Goal: Task Accomplishment & Management: Complete application form

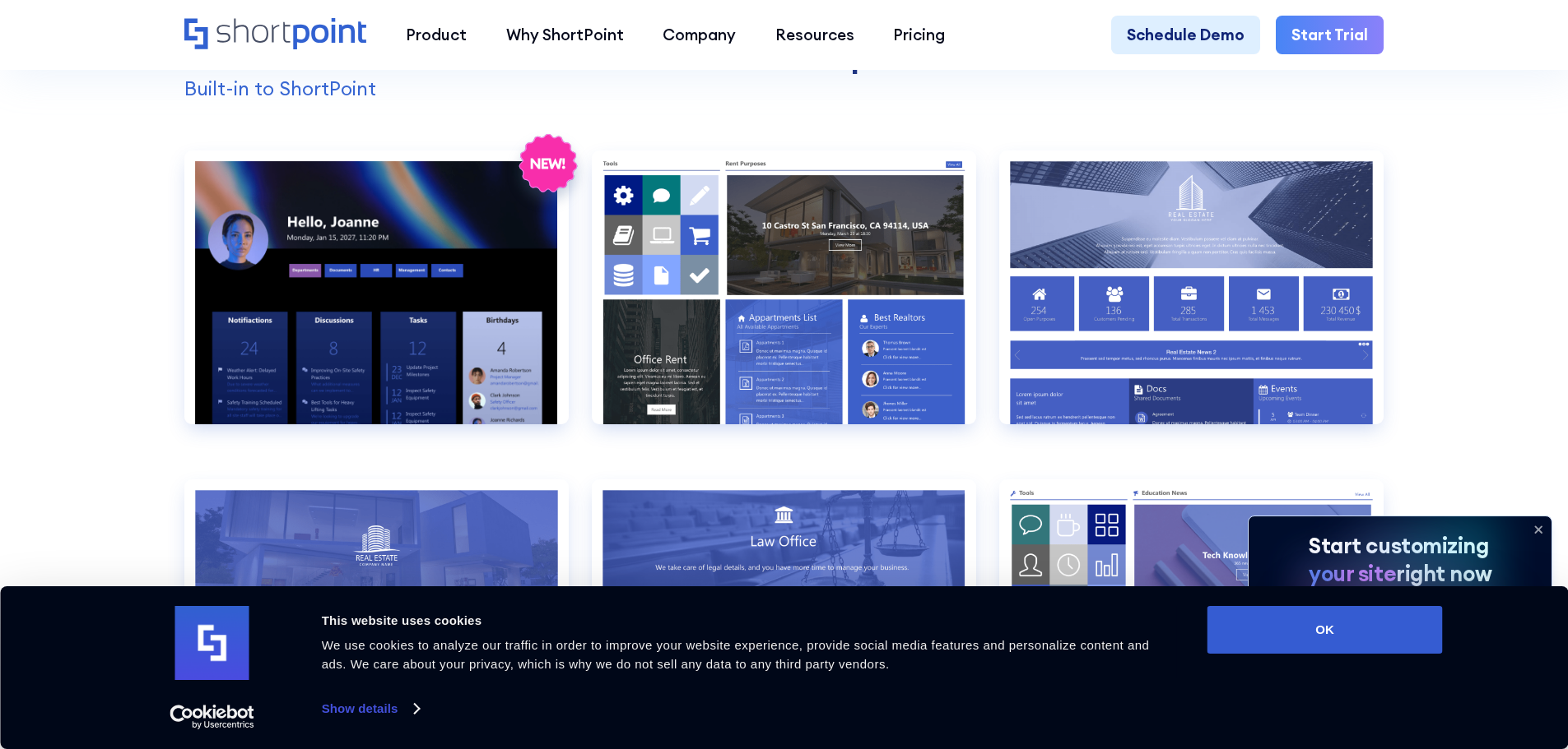
scroll to position [1809, 0]
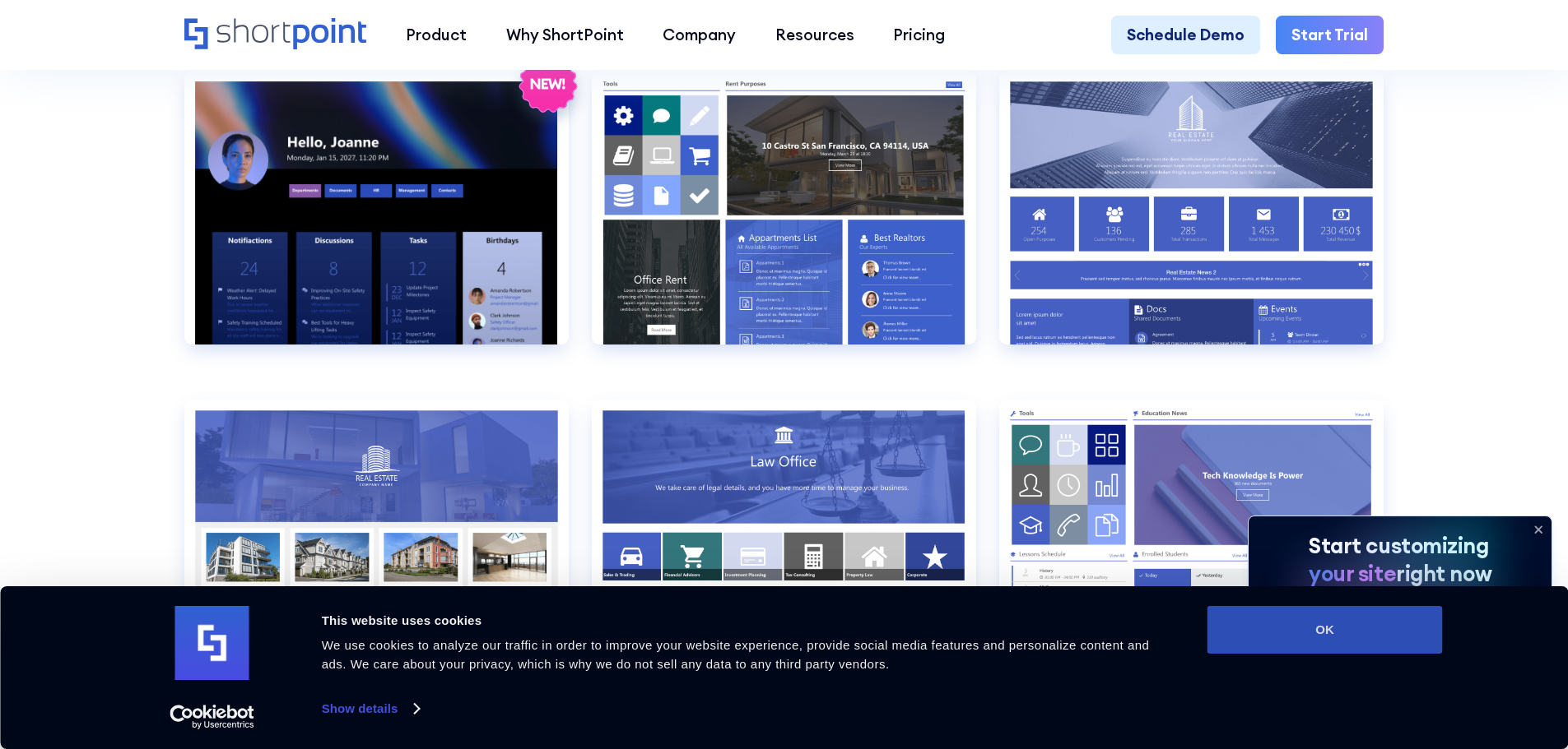
click at [1353, 632] on button "OK" at bounding box center [1325, 630] width 236 height 47
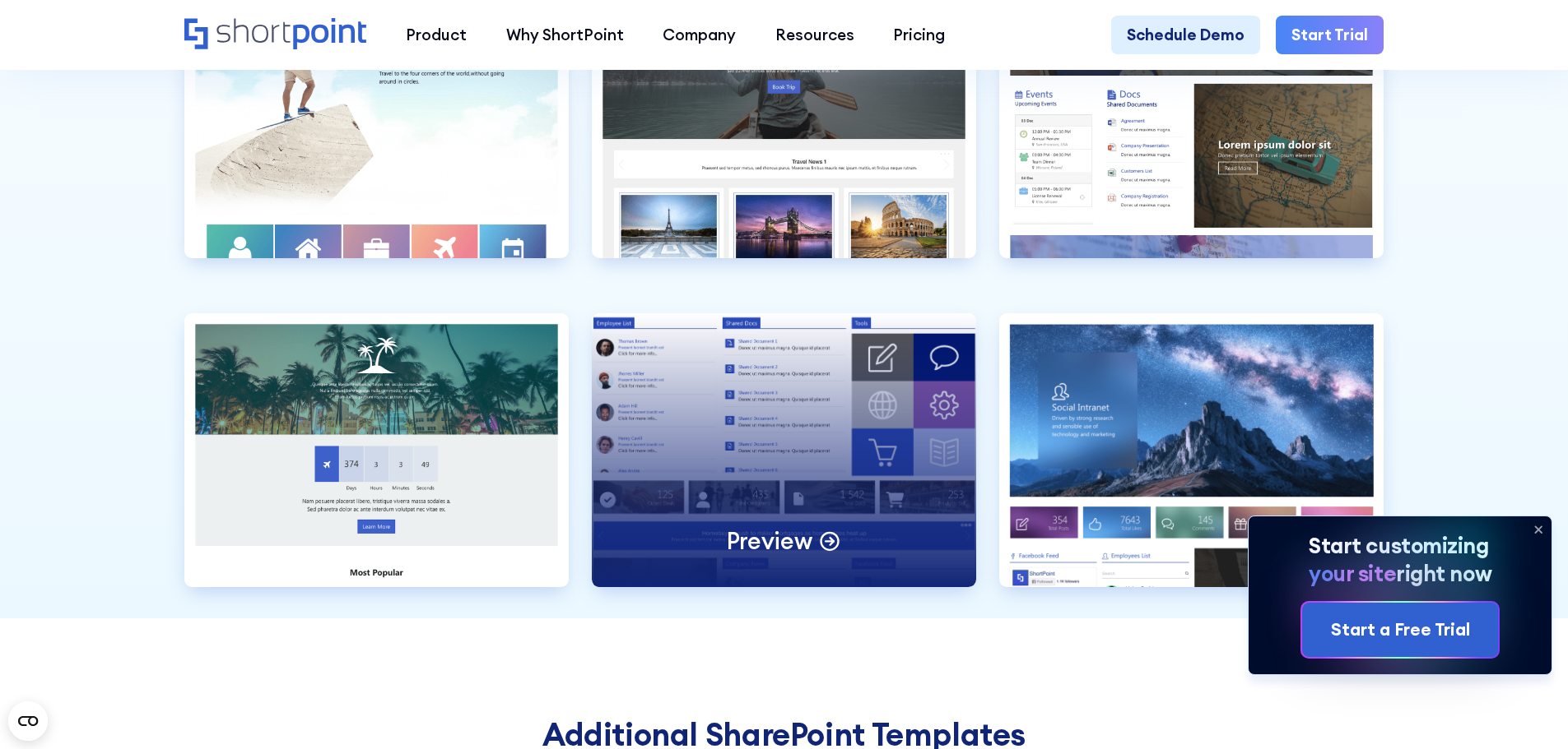
scroll to position [5427, 0]
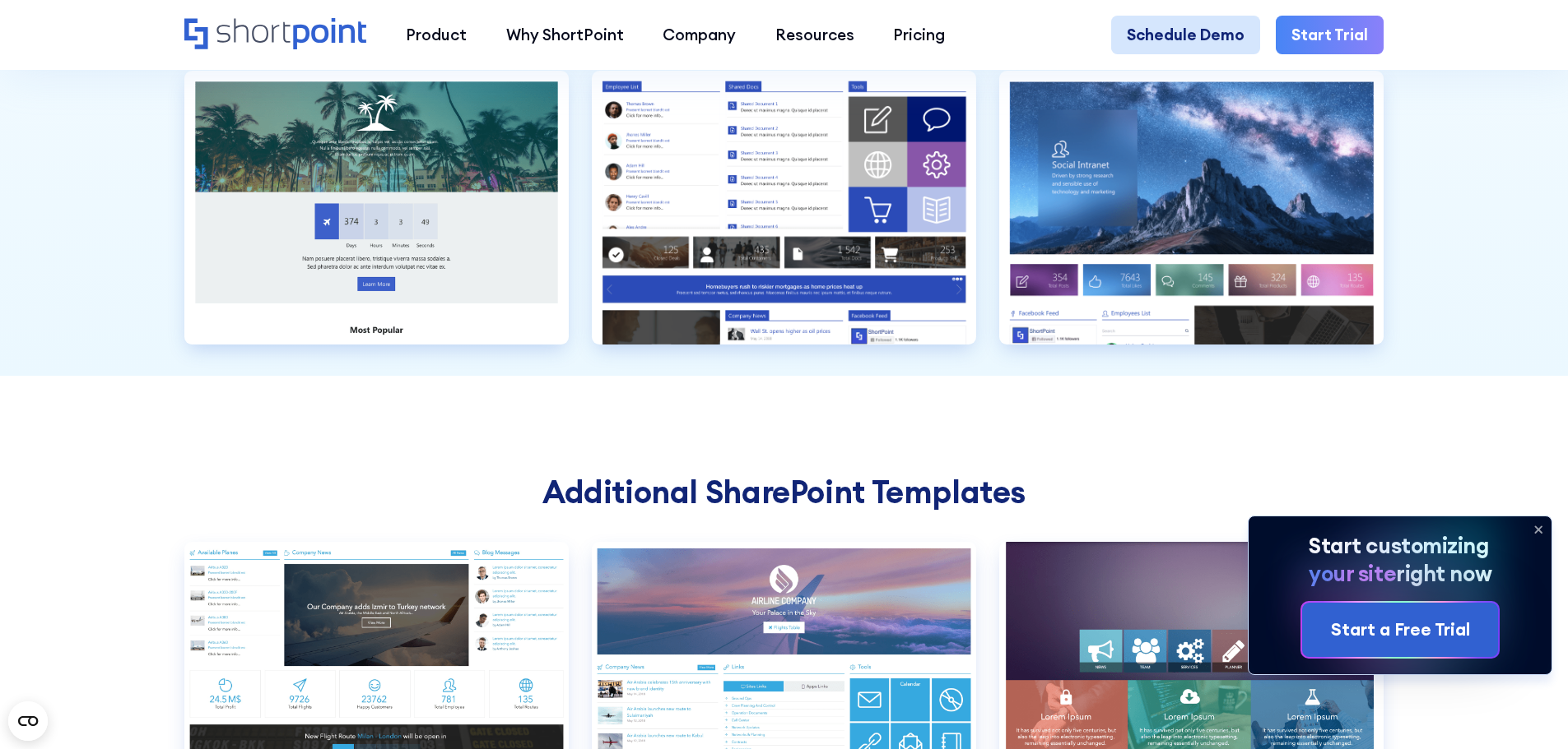
click at [1155, 37] on link "Schedule Demo" at bounding box center [1185, 36] width 149 height 40
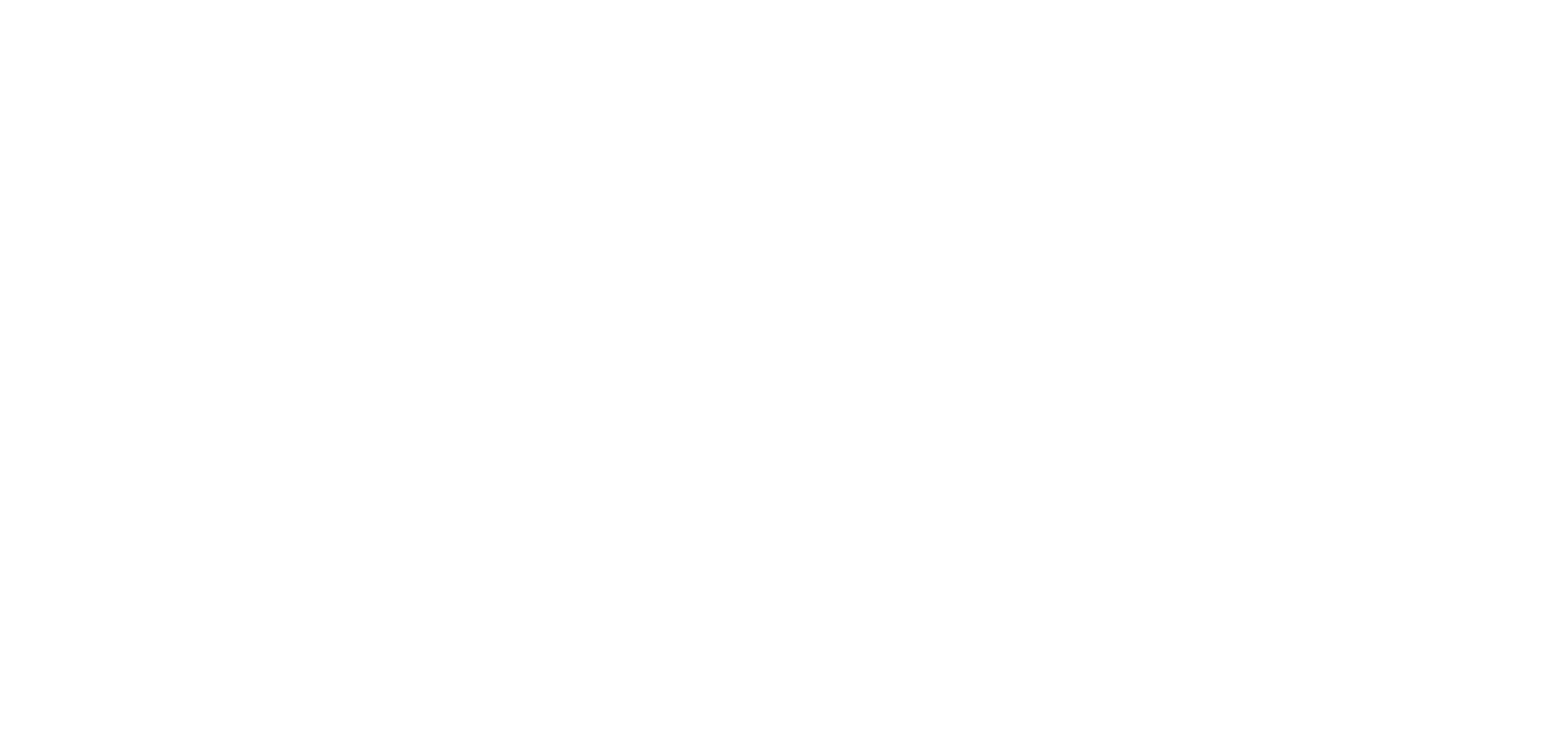
click at [1331, 22] on div "Install Status Support" at bounding box center [1279, 26] width 205 height 16
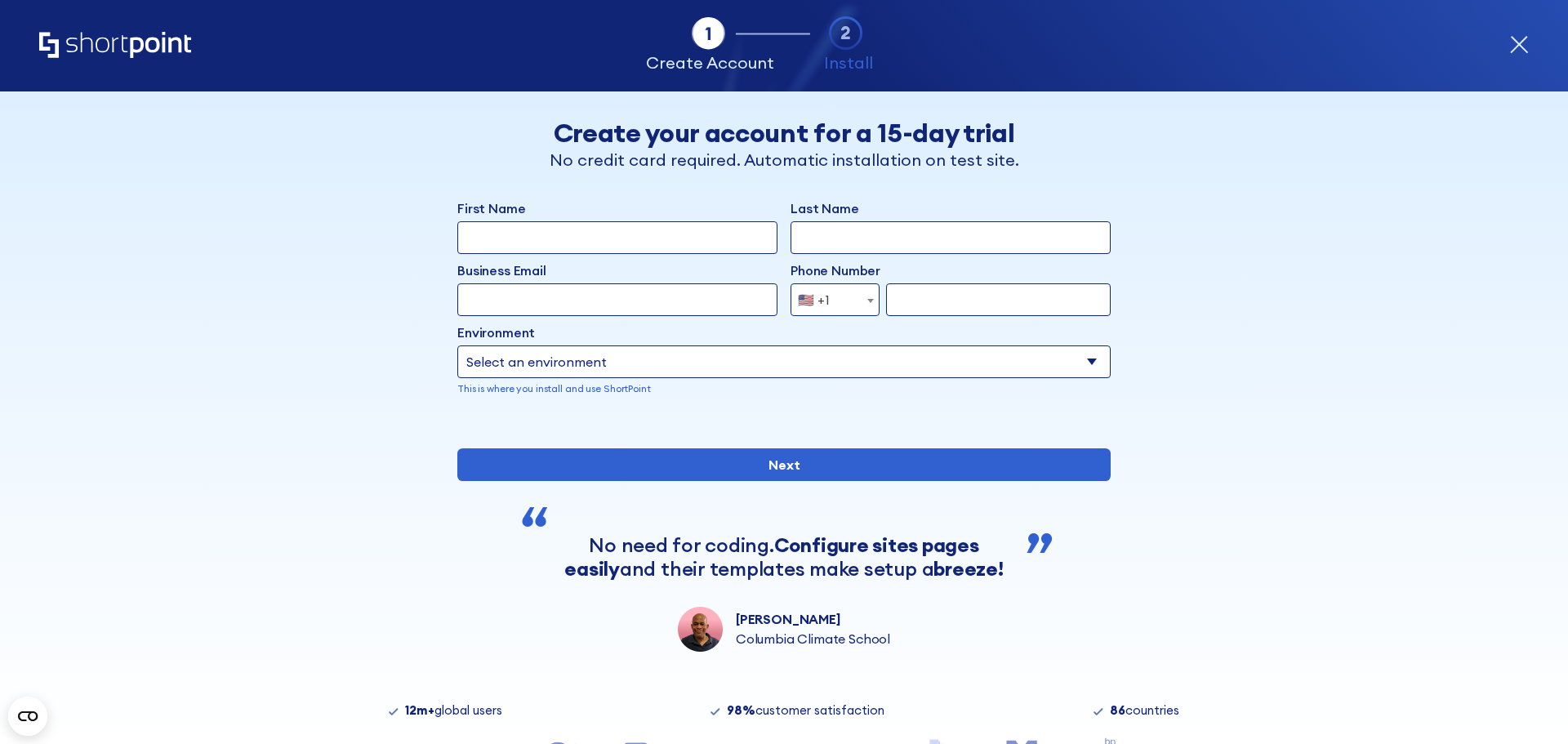
click at [498, 231] on input "First Name" at bounding box center [617, 238] width 320 height 33
type input "DAVID"
type input "LUK"
type input "davidluk@cubc.org.hk"
click at [598, 373] on select "Select an environment Microsoft 365 SharePoint Online SharePoint 2019 (On-Premi…" at bounding box center [784, 362] width 653 height 33
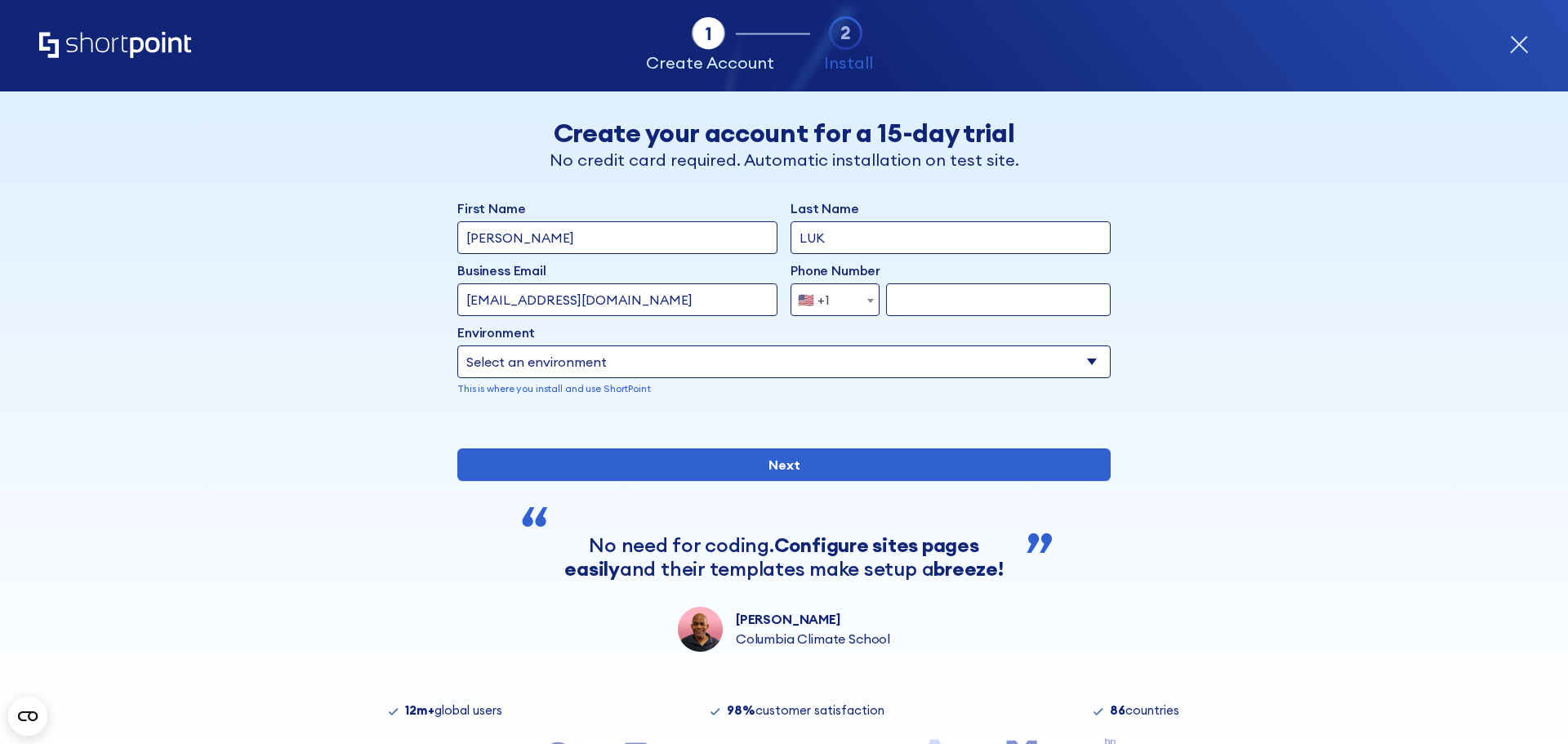
select select "SharePoint Online"
click at [457, 346] on select "Select an environment Microsoft 365 SharePoint Online SharePoint 2019 (On-Premi…" at bounding box center [784, 362] width 653 height 33
click at [575, 417] on div "First Name DAVID Last Name LUK Business Email Invalid Email Address davidluk@cu…" at bounding box center [784, 310] width 653 height 224
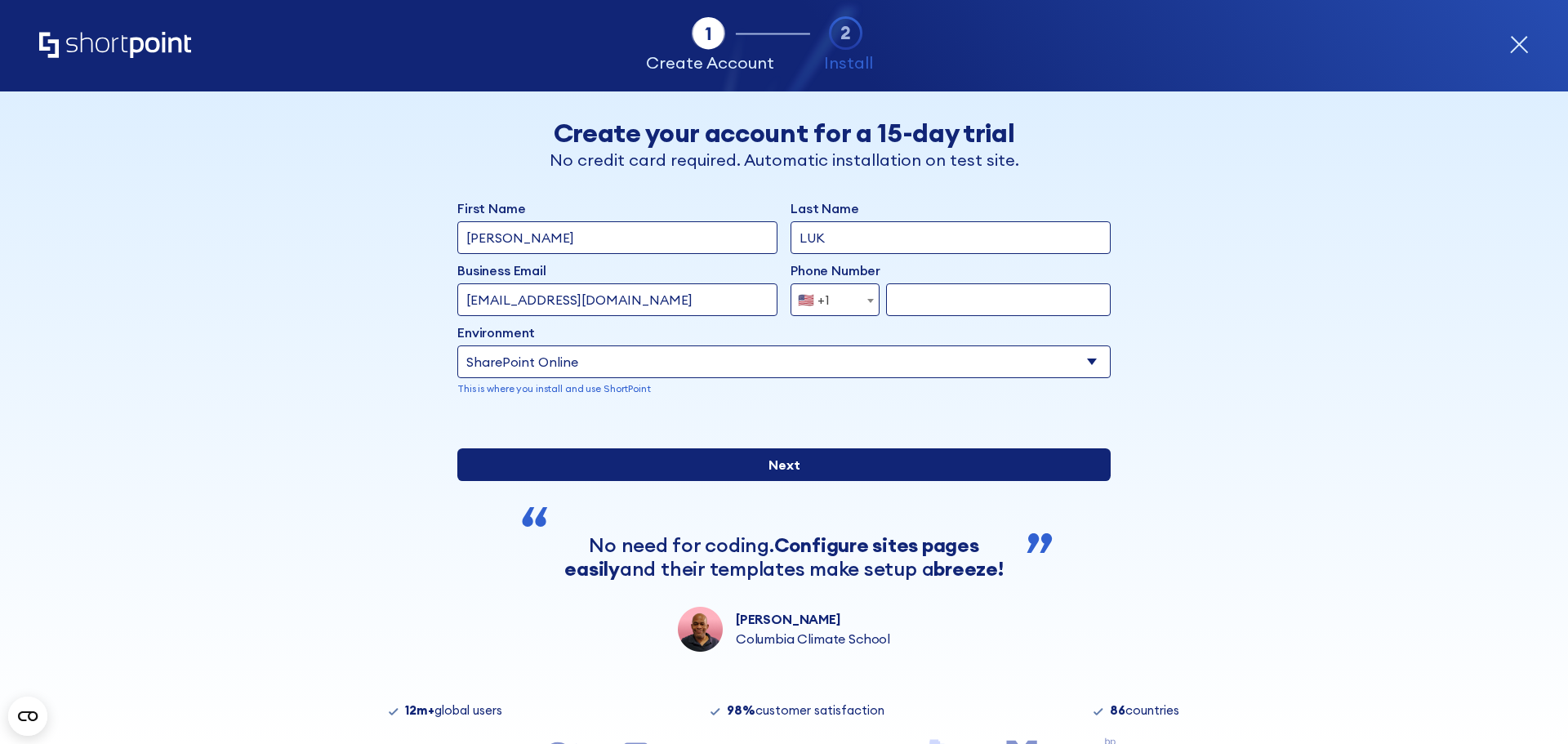
click at [739, 481] on input "Next" at bounding box center [784, 464] width 653 height 33
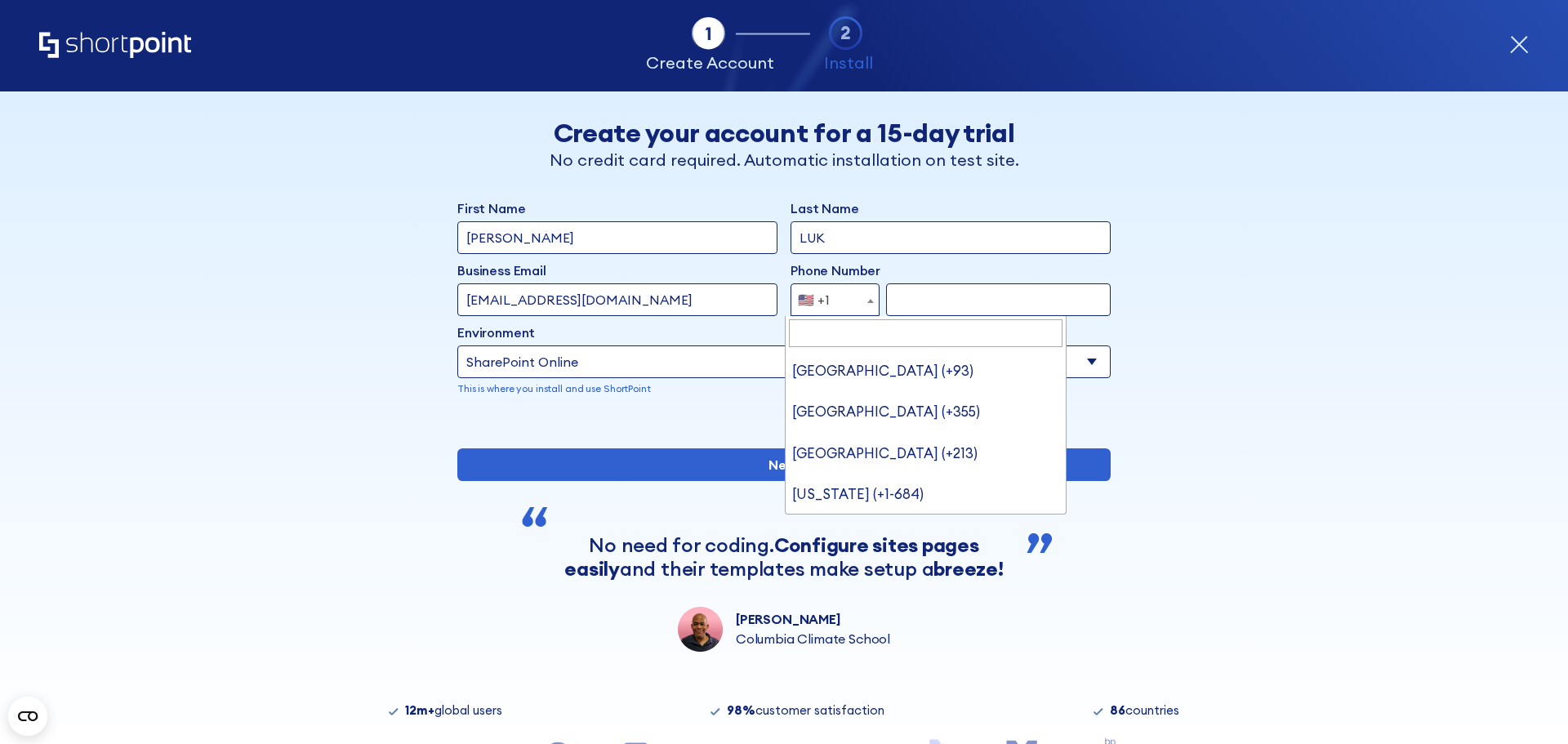
click at [862, 297] on span "form" at bounding box center [869, 301] width 16 height 33
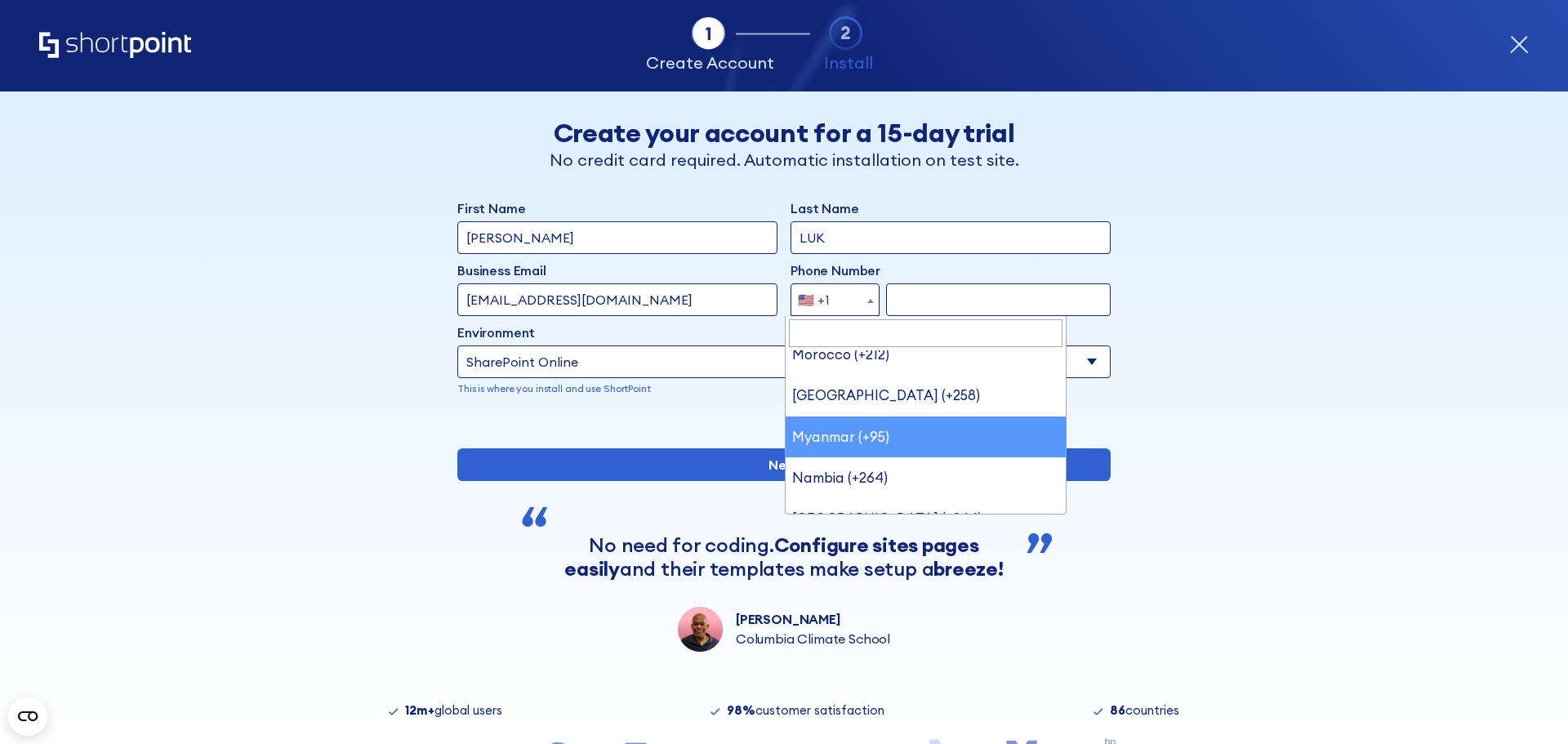
scroll to position [5658, 0]
type input "h"
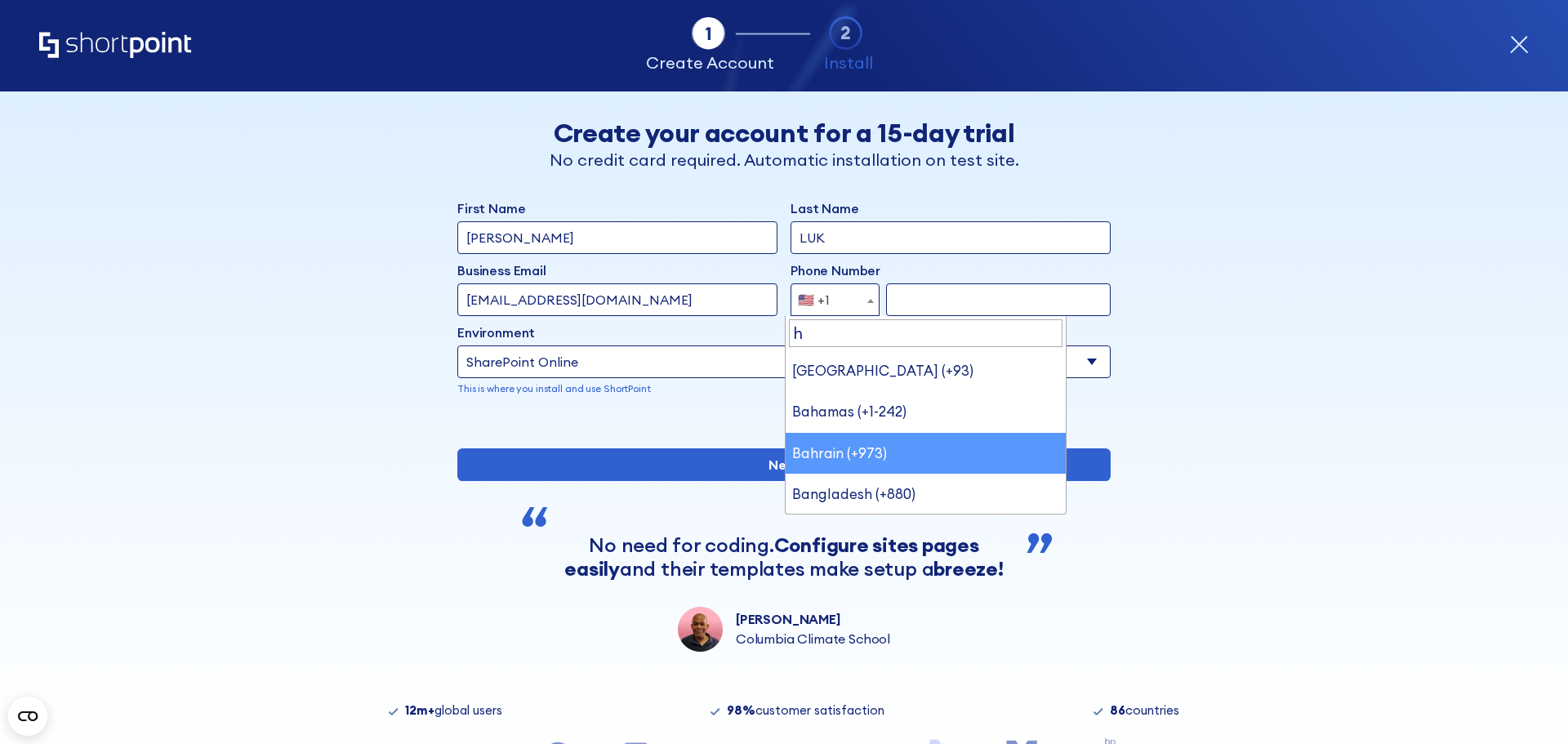
scroll to position [163, 0]
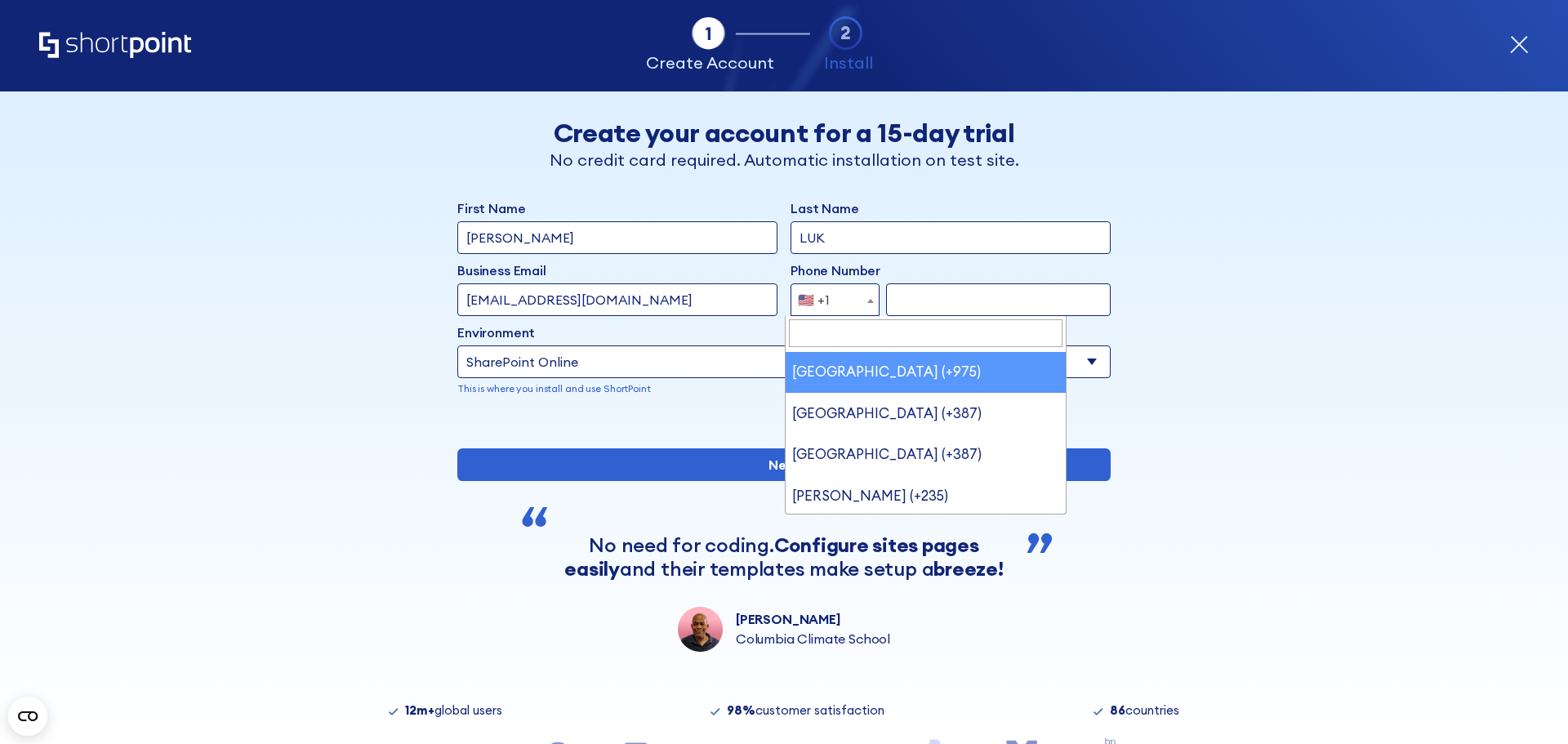
click at [926, 302] on input "form" at bounding box center [998, 300] width 224 height 33
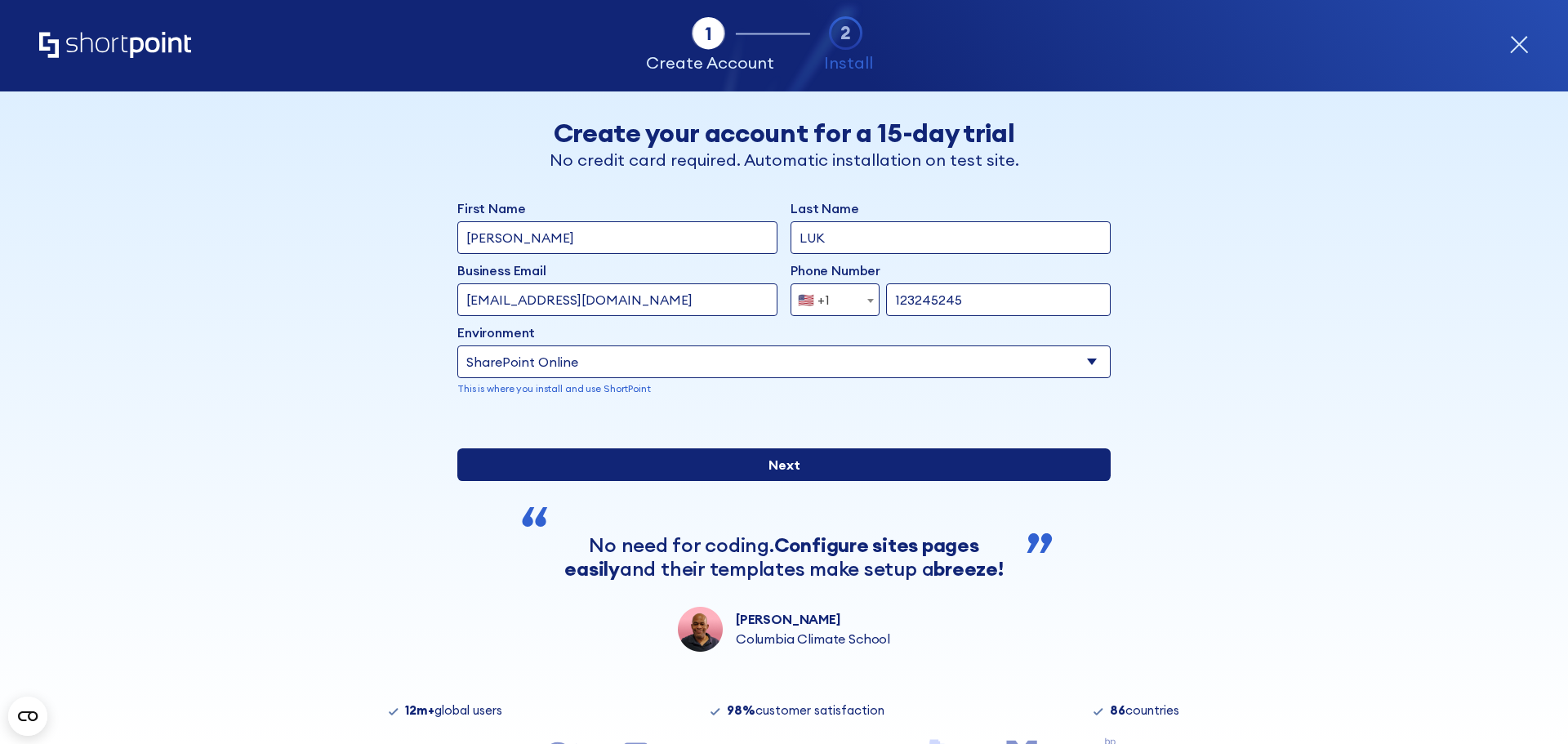
type input "123245245"
click at [900, 481] on input "Next" at bounding box center [784, 464] width 653 height 33
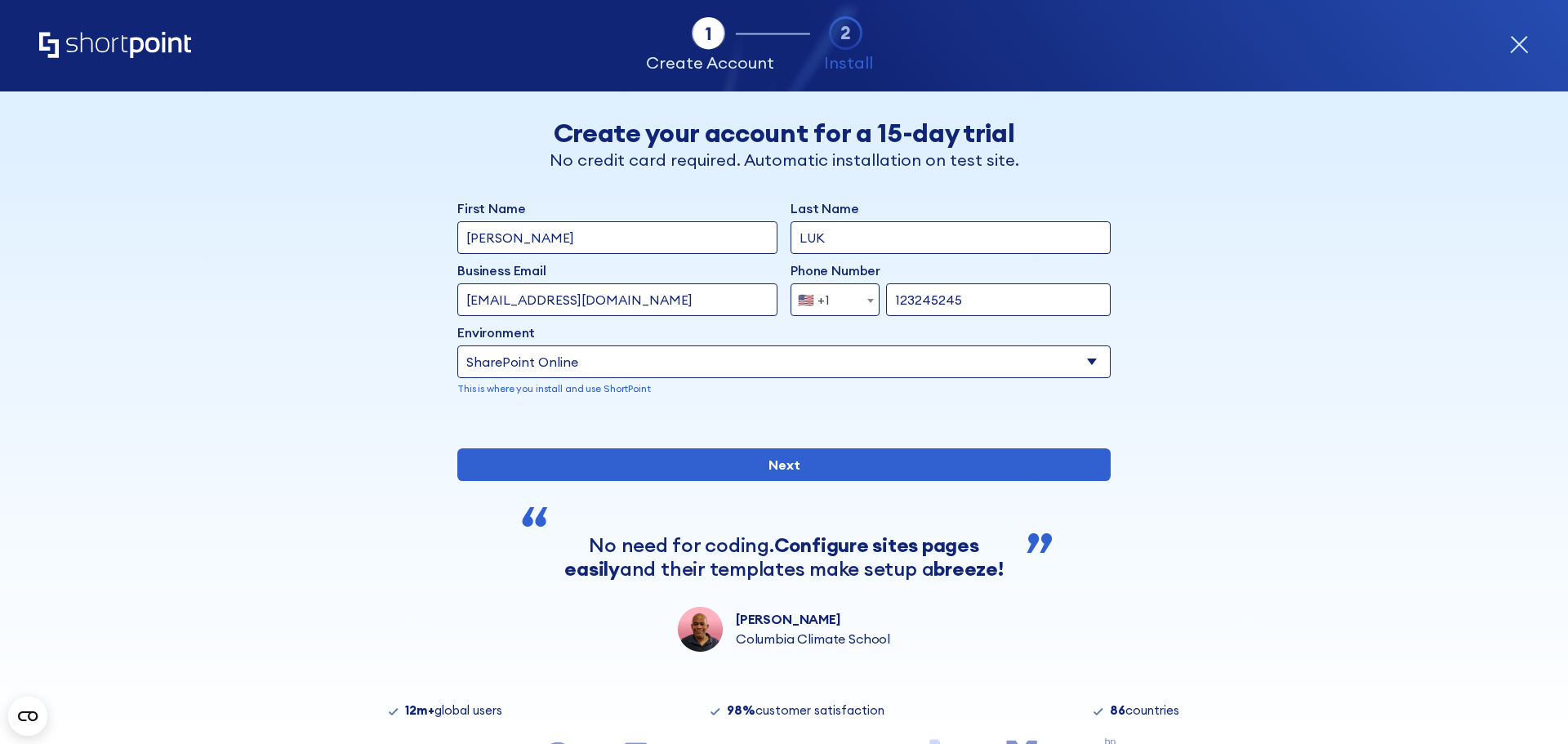
drag, startPoint x: 967, startPoint y: 296, endPoint x: 785, endPoint y: 303, distance: 182.1
click at [782, 301] on div "Business Email Invalid Email Address davidluk@cubc.org.hk Phone Number Afghanis…" at bounding box center [784, 287] width 653 height 55
click at [868, 302] on span "form" at bounding box center [869, 301] width 16 height 33
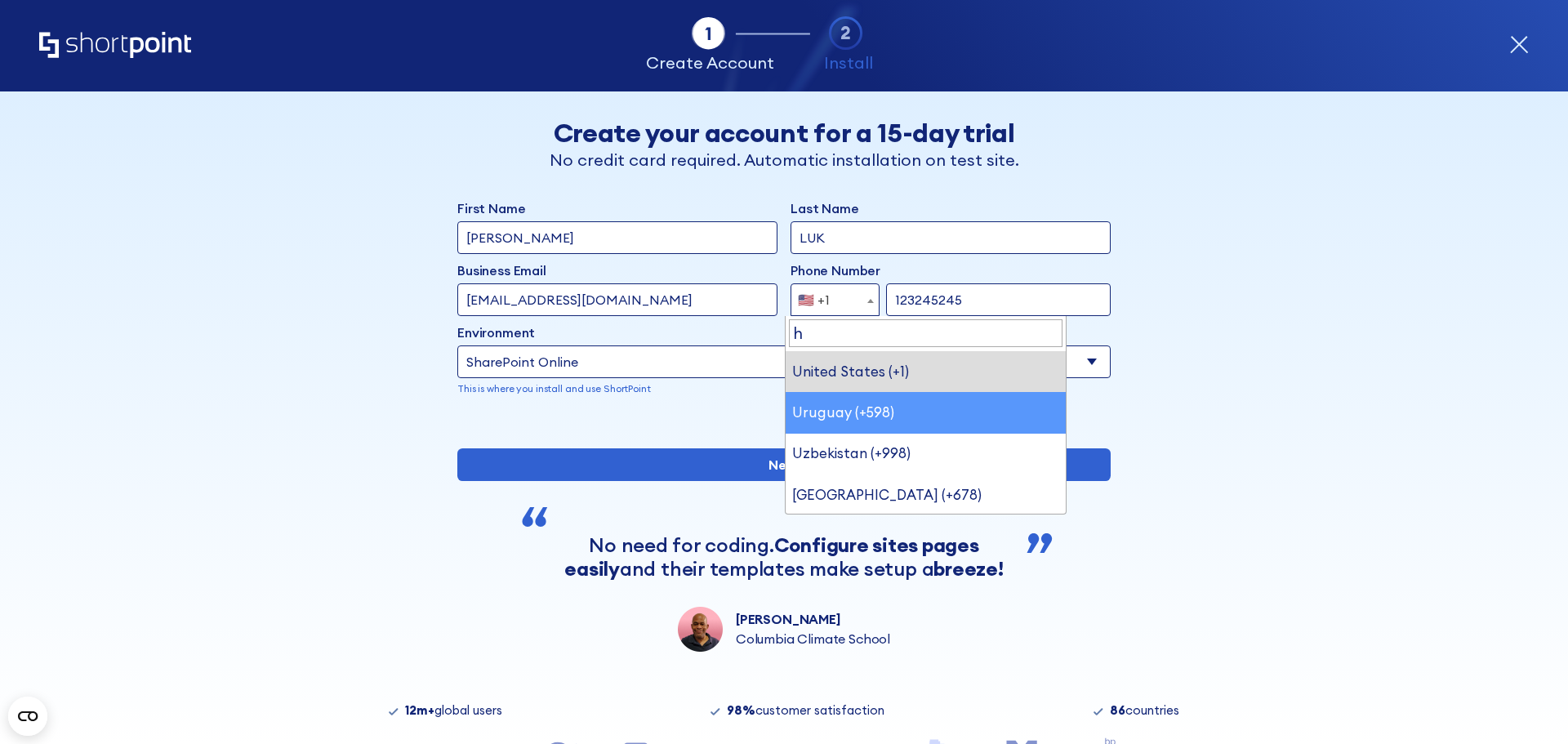
scroll to position [0, 0]
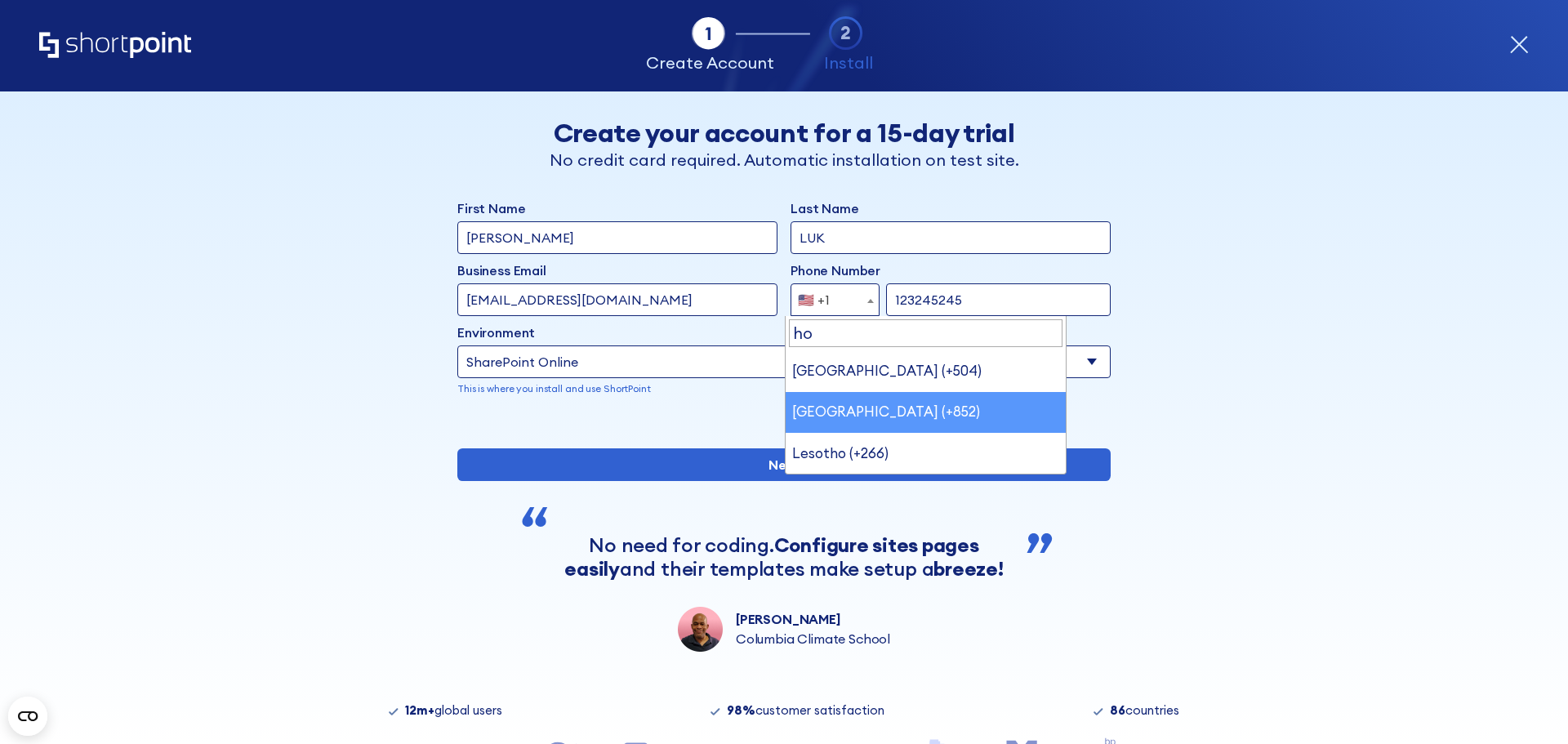
type input "ho"
select select "+852"
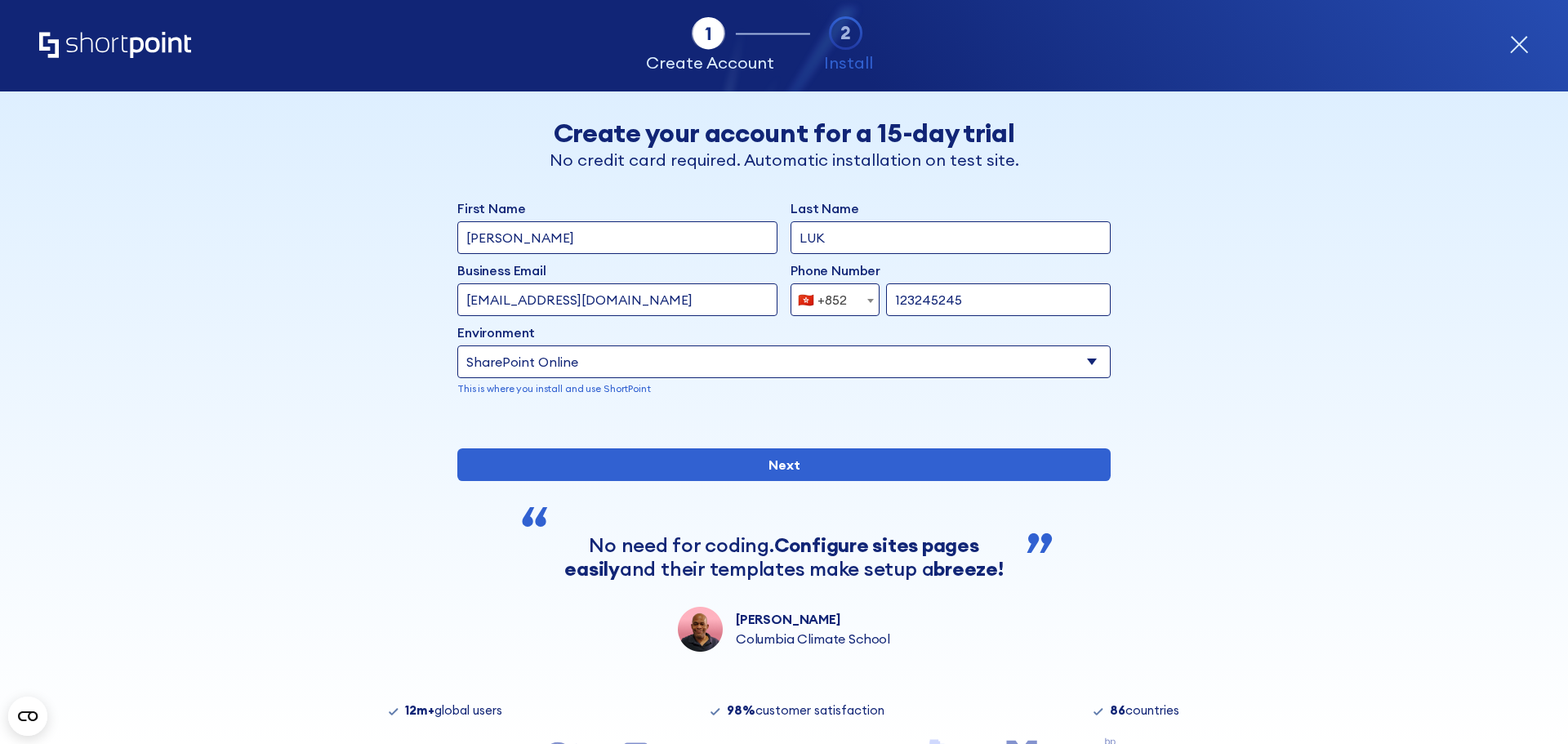
drag, startPoint x: 965, startPoint y: 302, endPoint x: 805, endPoint y: 309, distance: 160.2
click at [805, 309] on div "Afghanistan (+93) Albania (+355) Algeria (+213) American Samoa (+1-684) Andorra…" at bounding box center [950, 300] width 320 height 33
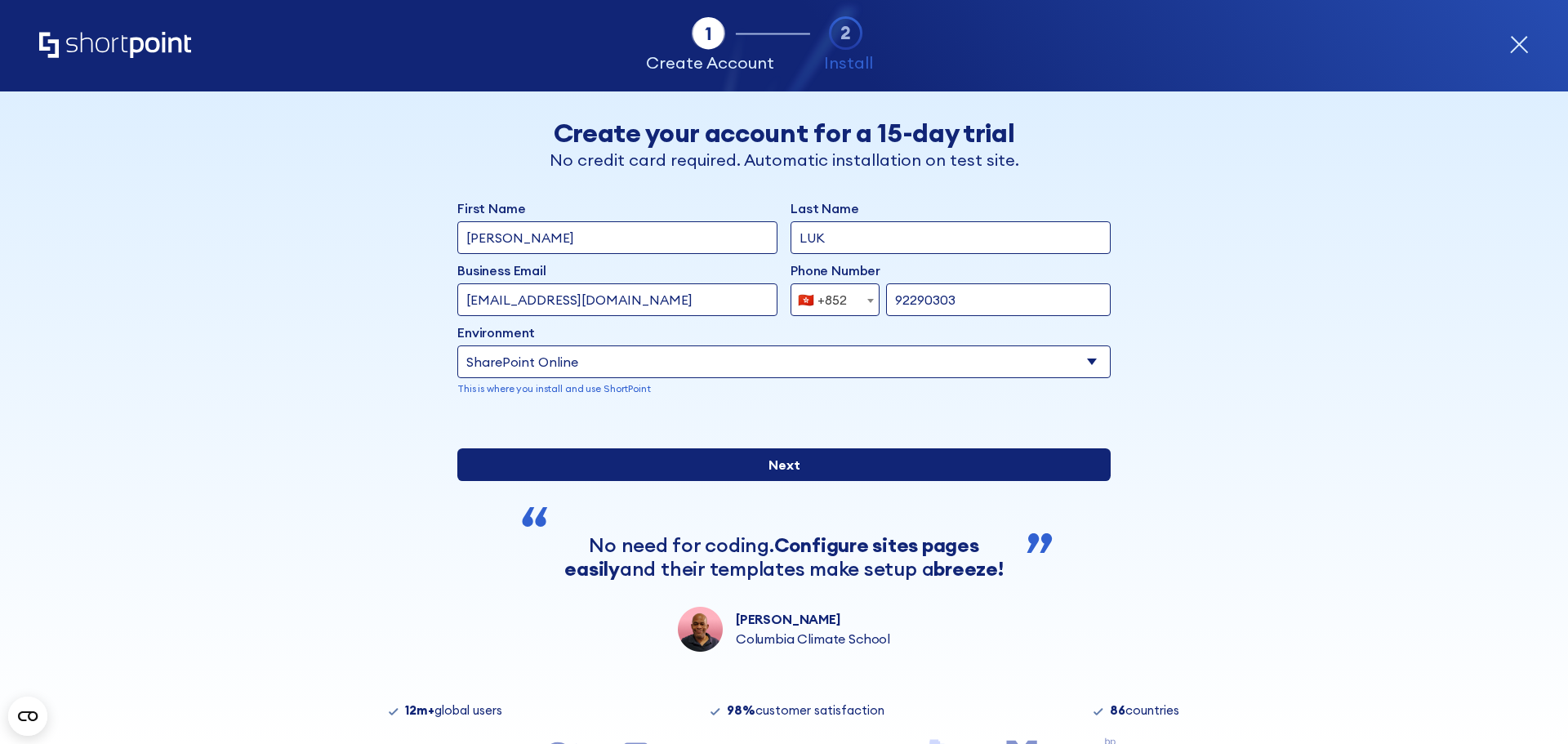
type input "92290303"
click at [787, 481] on input "Next" at bounding box center [784, 464] width 653 height 33
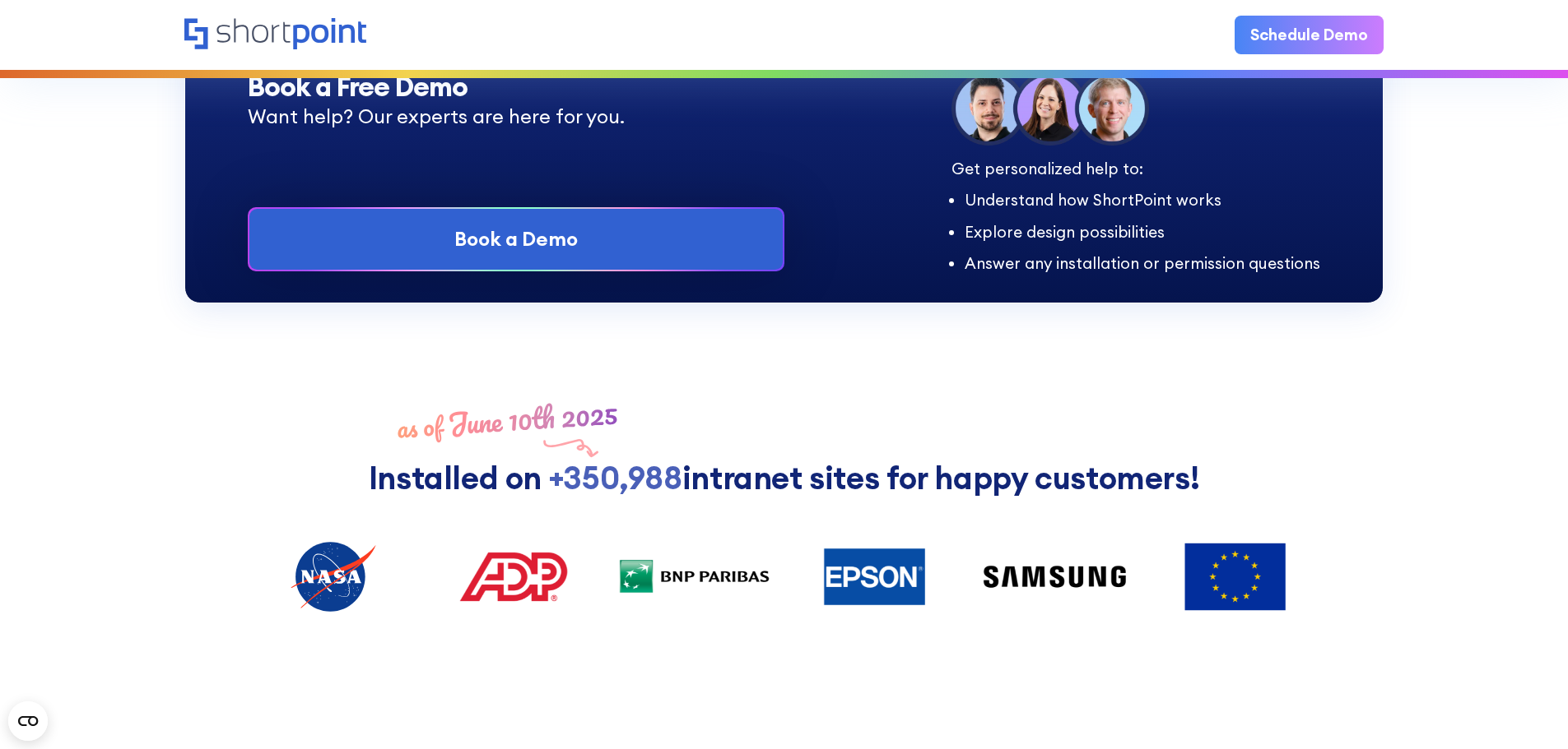
scroll to position [329, 0]
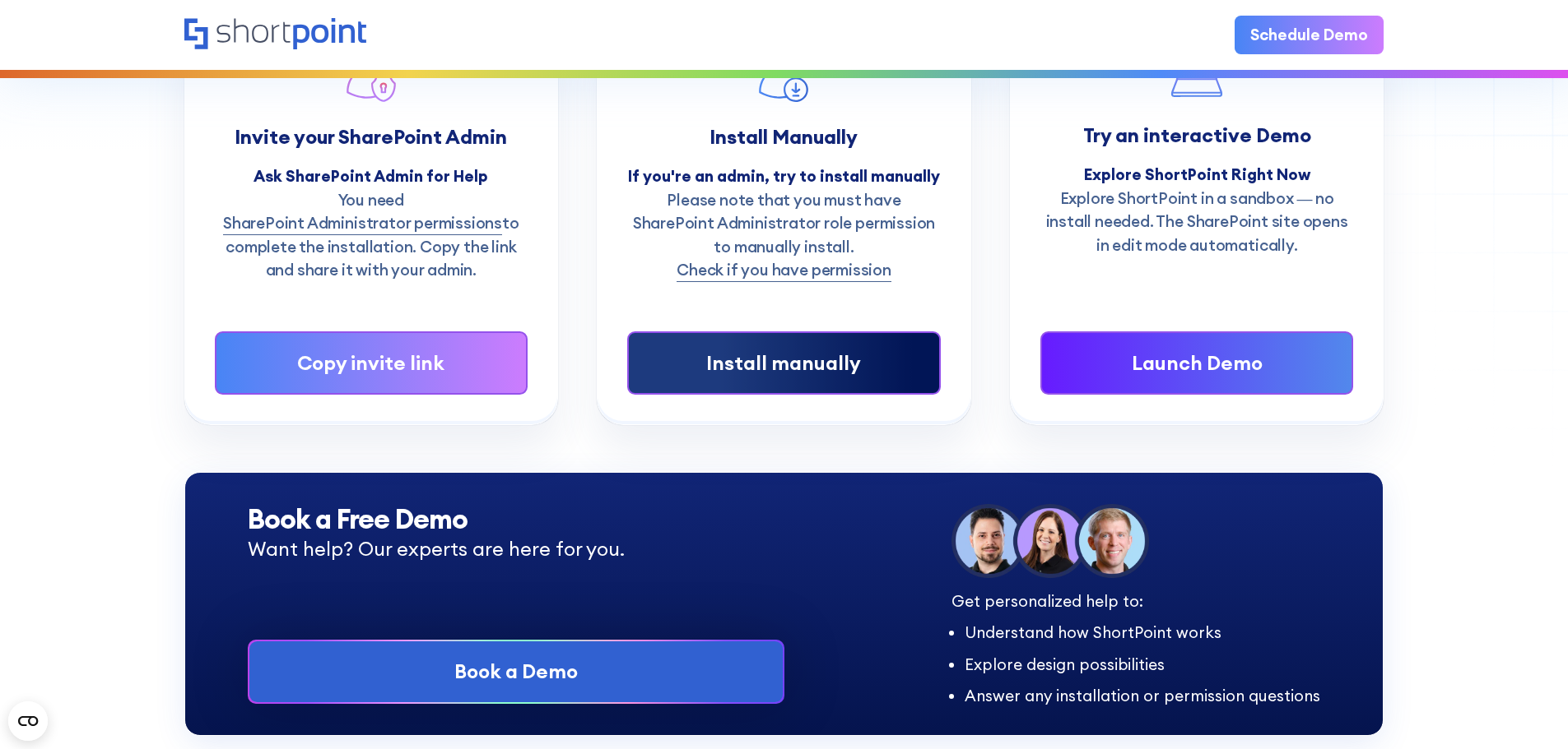
click at [722, 372] on div "Install manually" at bounding box center [783, 363] width 247 height 29
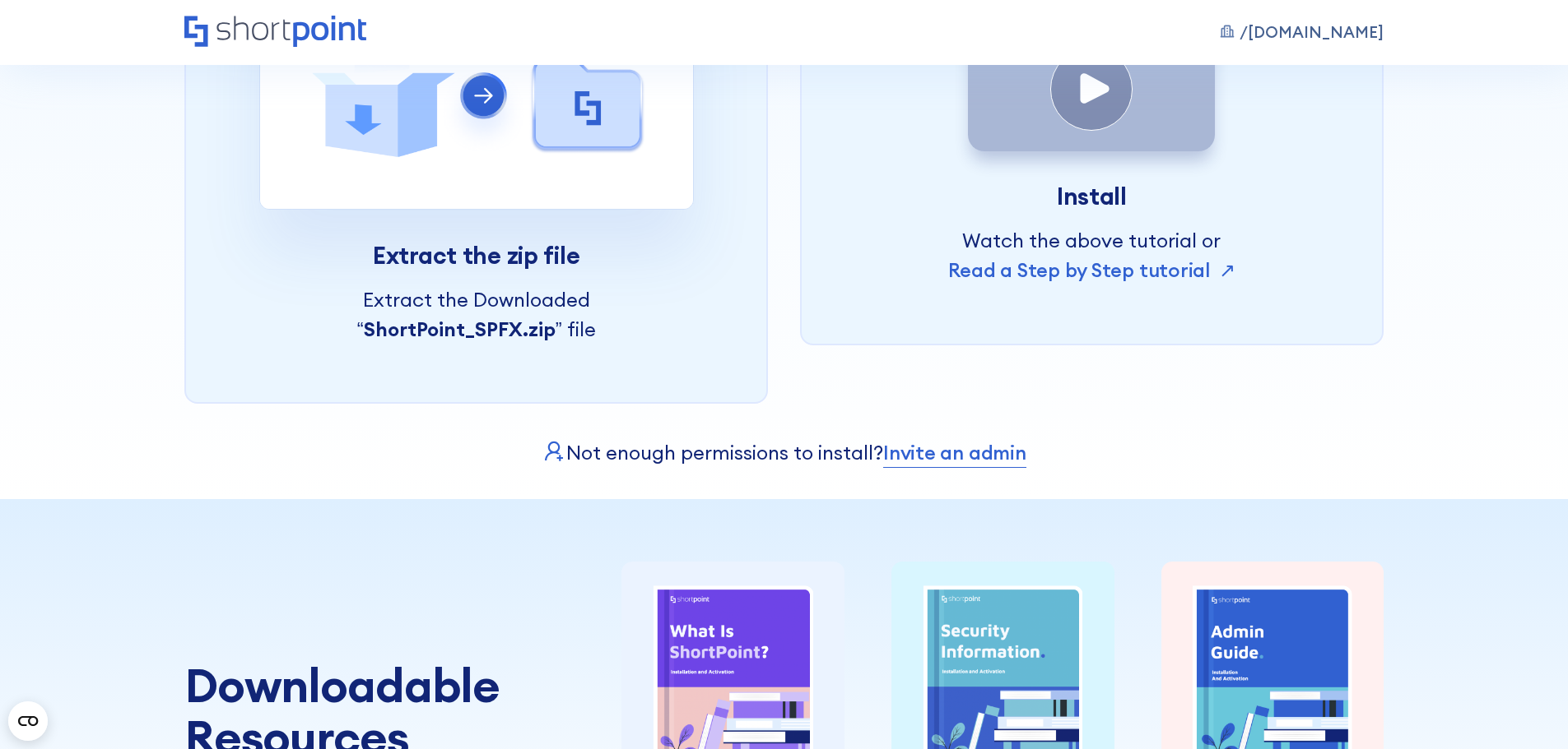
scroll to position [658, 0]
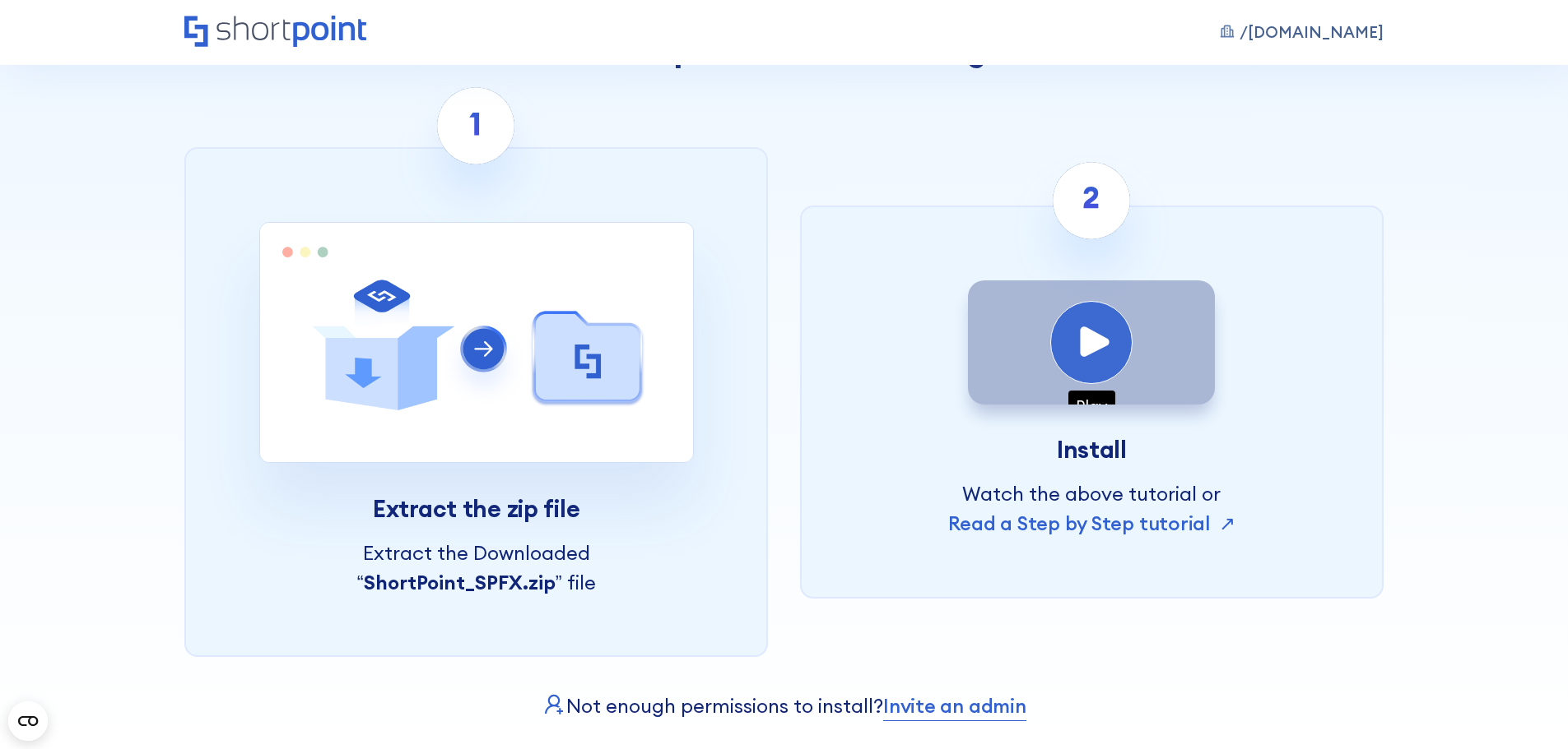
click at [1076, 379] on div "Play" at bounding box center [1091, 341] width 82 height 82
